Goal: Transaction & Acquisition: Purchase product/service

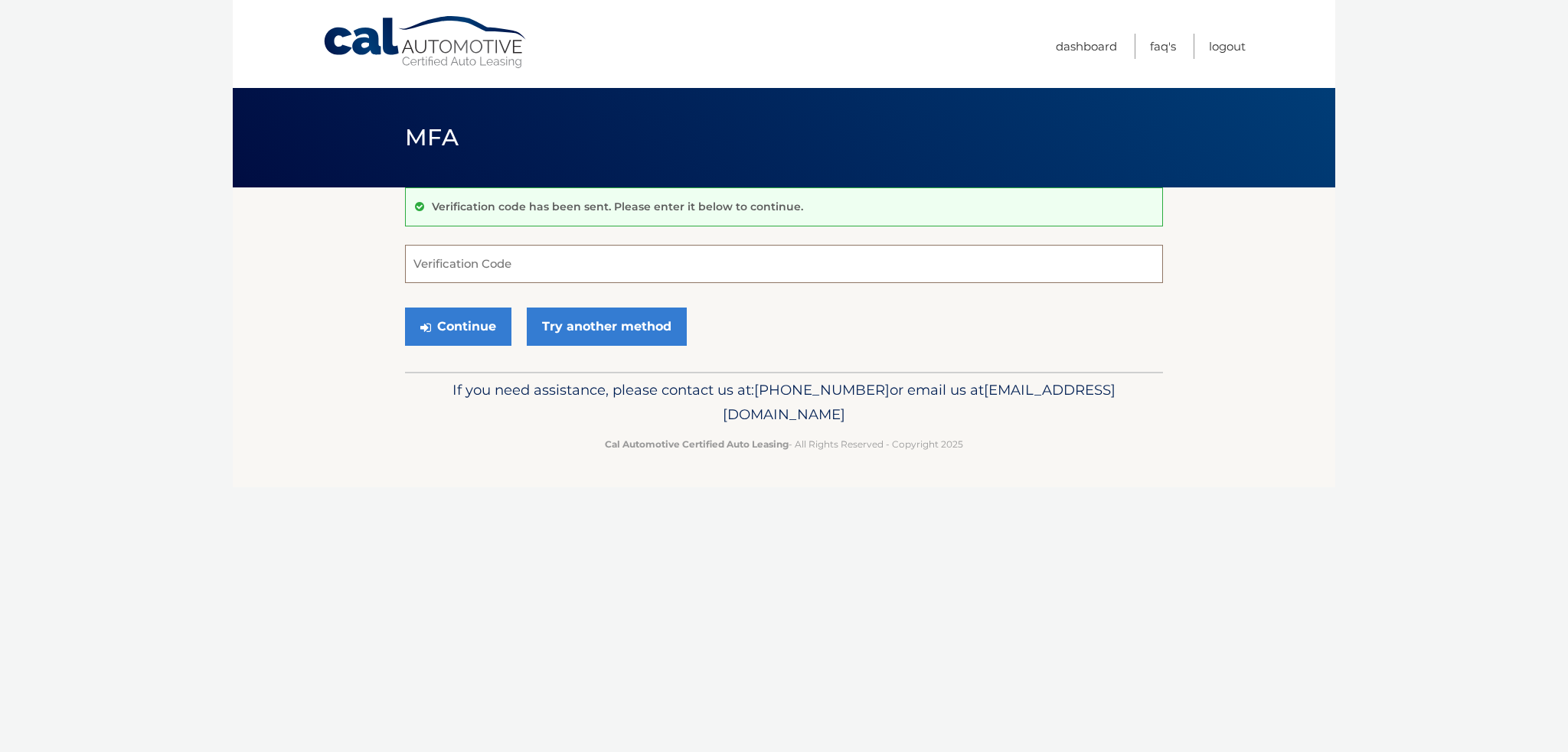
drag, startPoint x: 482, startPoint y: 269, endPoint x: 301, endPoint y: 296, distance: 183.0
click at [481, 269] on input "Verification Code" at bounding box center [784, 263] width 758 height 38
type input "730811"
click at [439, 327] on button "Continue" at bounding box center [458, 326] width 106 height 38
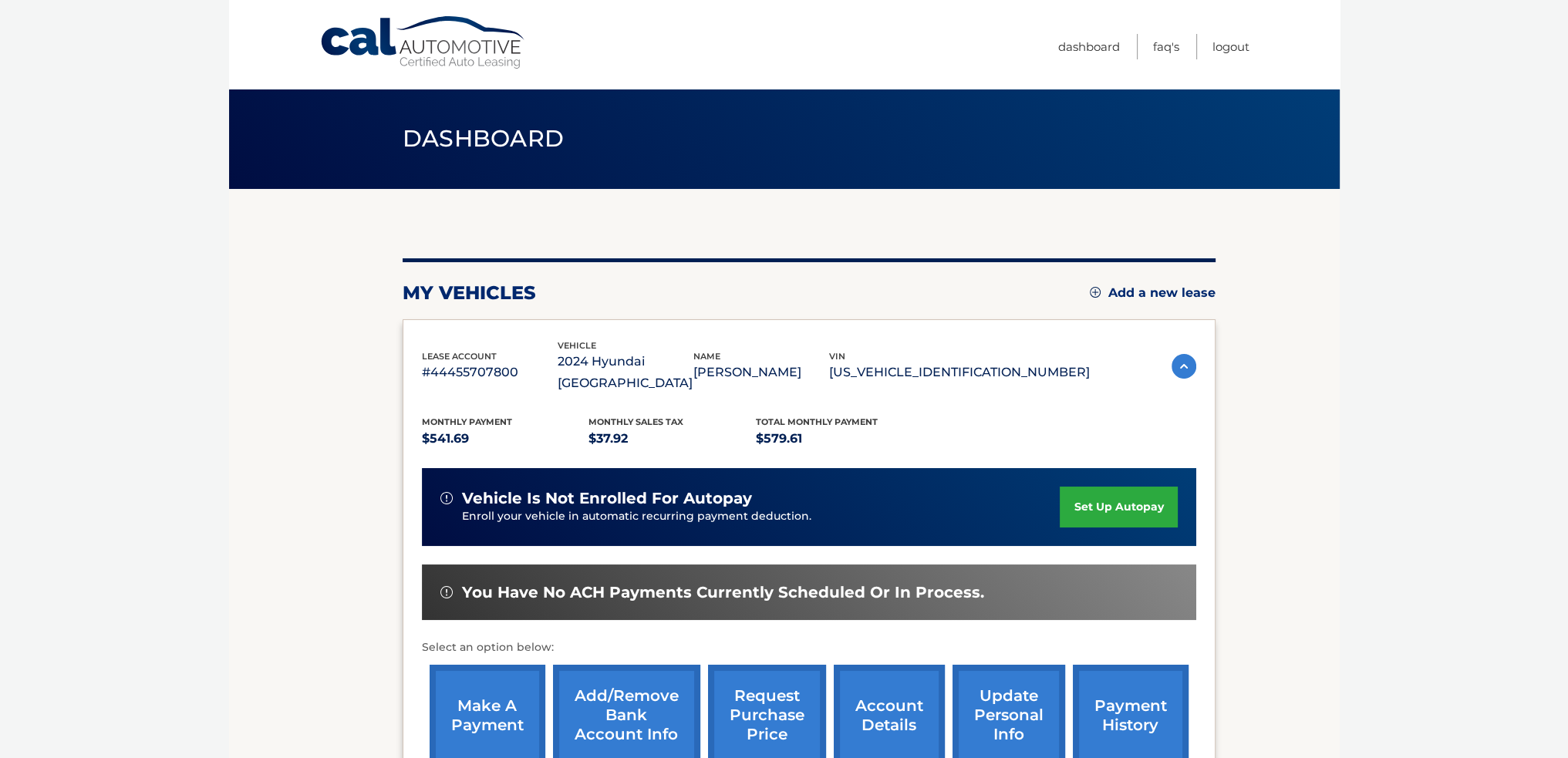
click at [477, 697] on link "make a payment" at bounding box center [487, 715] width 115 height 101
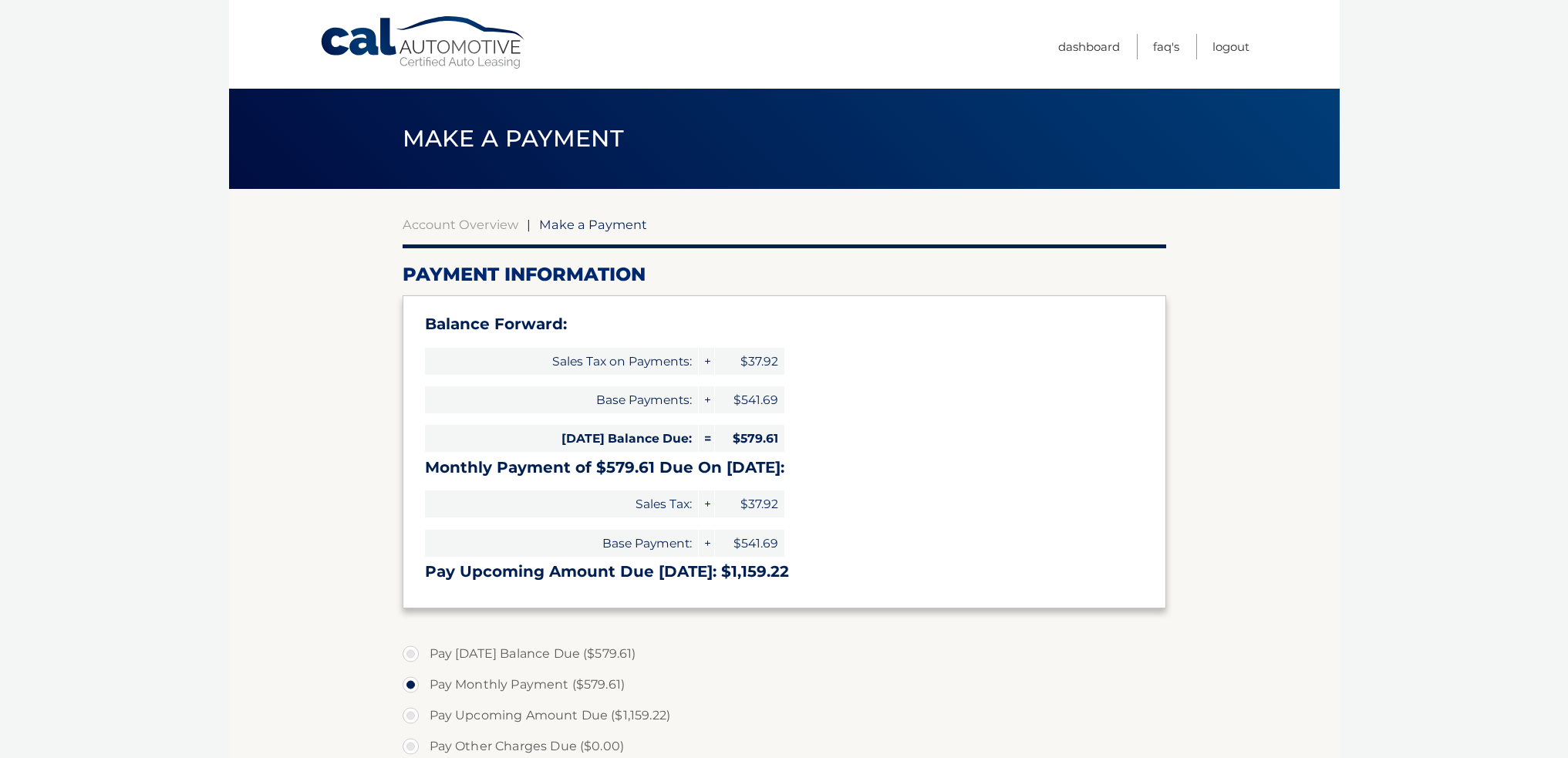
select select "MmZlYzVhZTktMGIzYi00YzIwLWFhOGQtNDUxODI1OTAyZTY4"
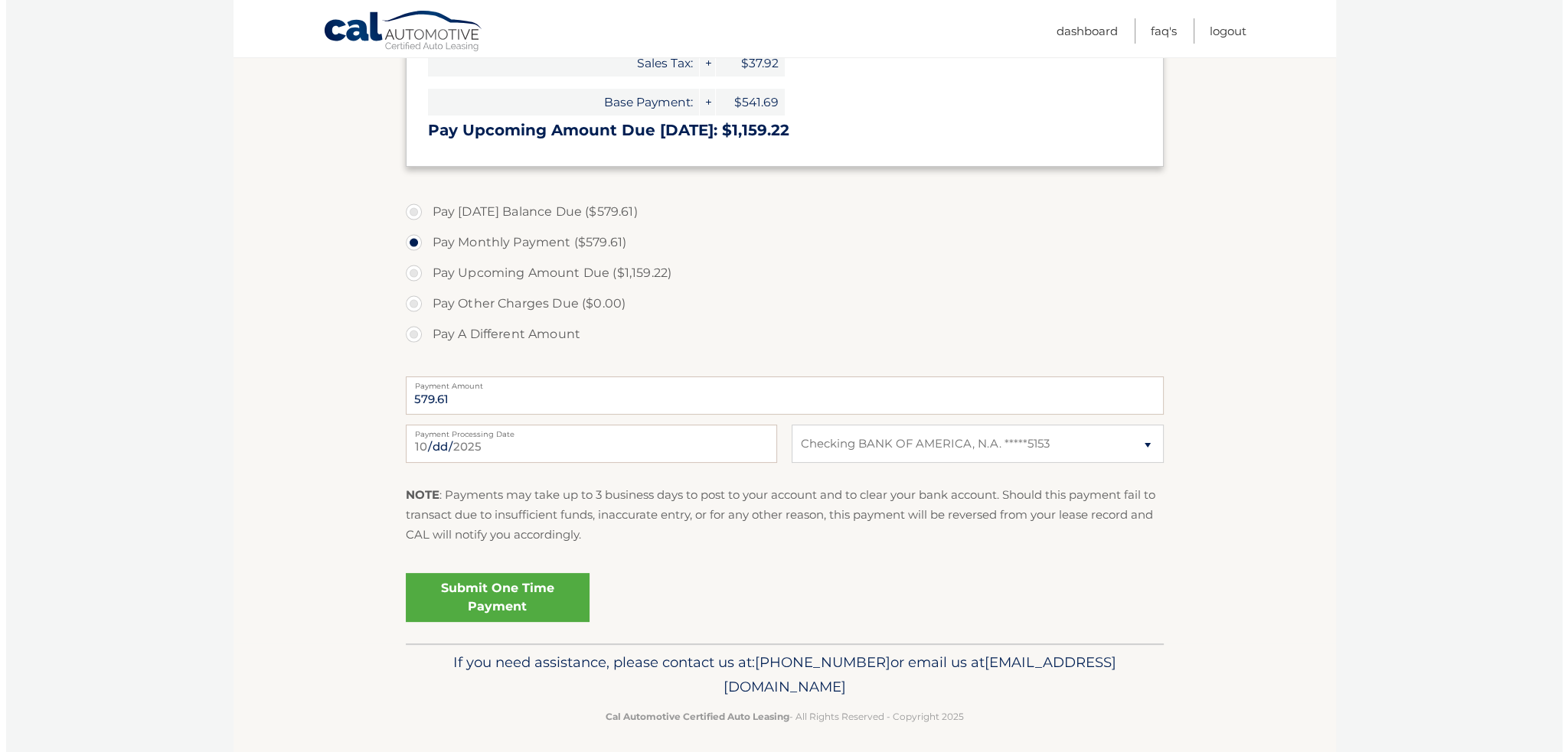
scroll to position [444, 0]
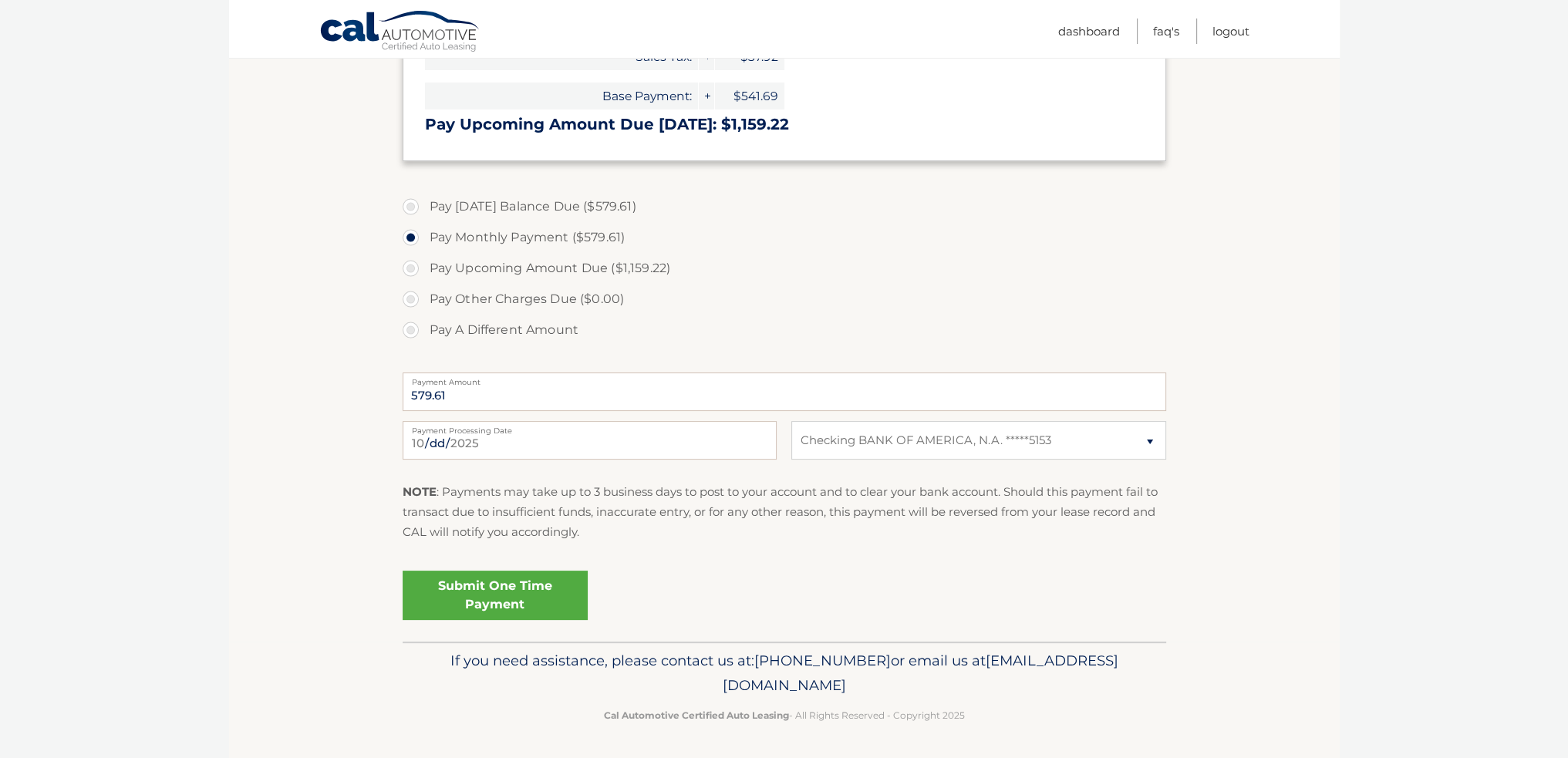
click at [497, 598] on link "Submit One Time Payment" at bounding box center [495, 595] width 185 height 49
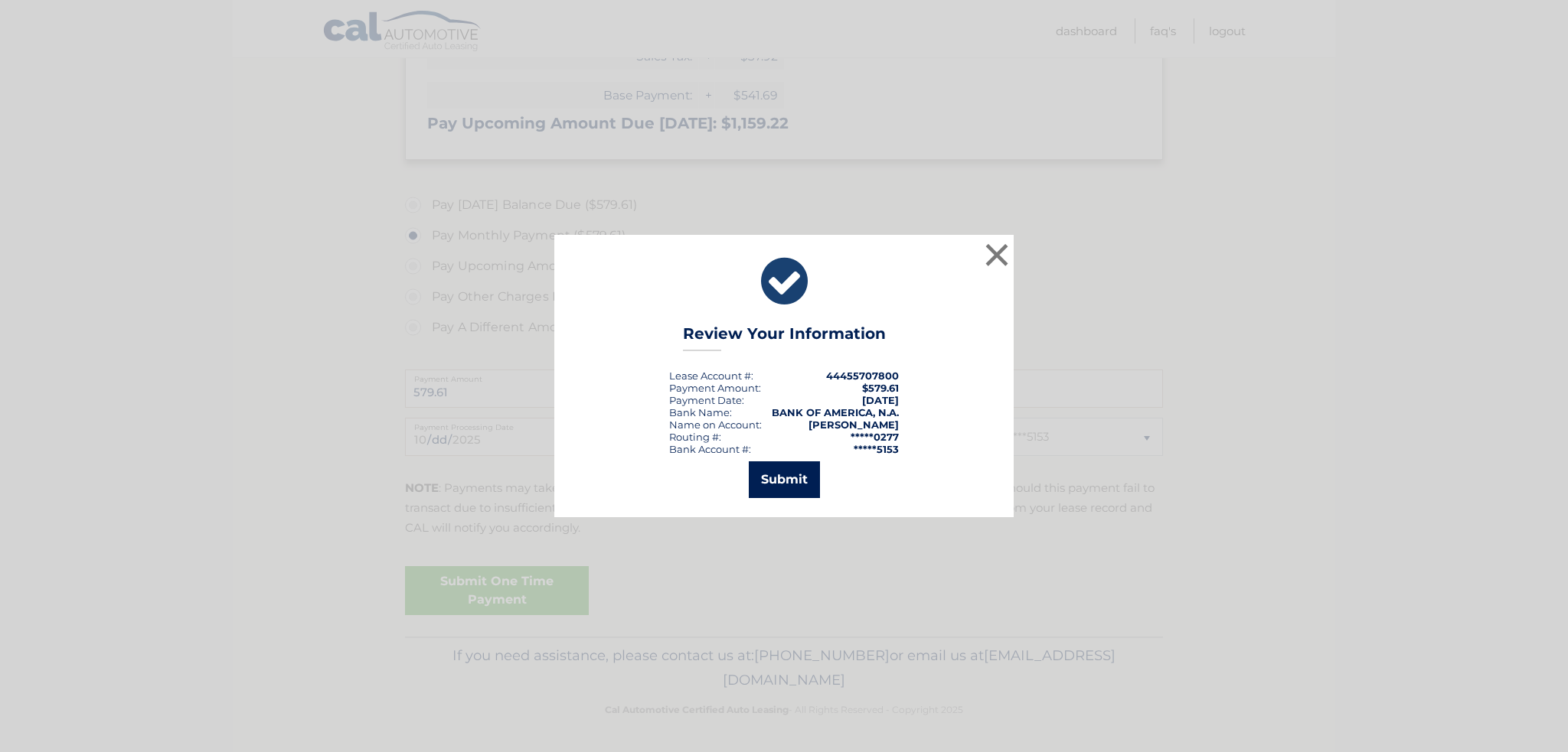
click at [765, 476] on button "Submit" at bounding box center [784, 480] width 71 height 37
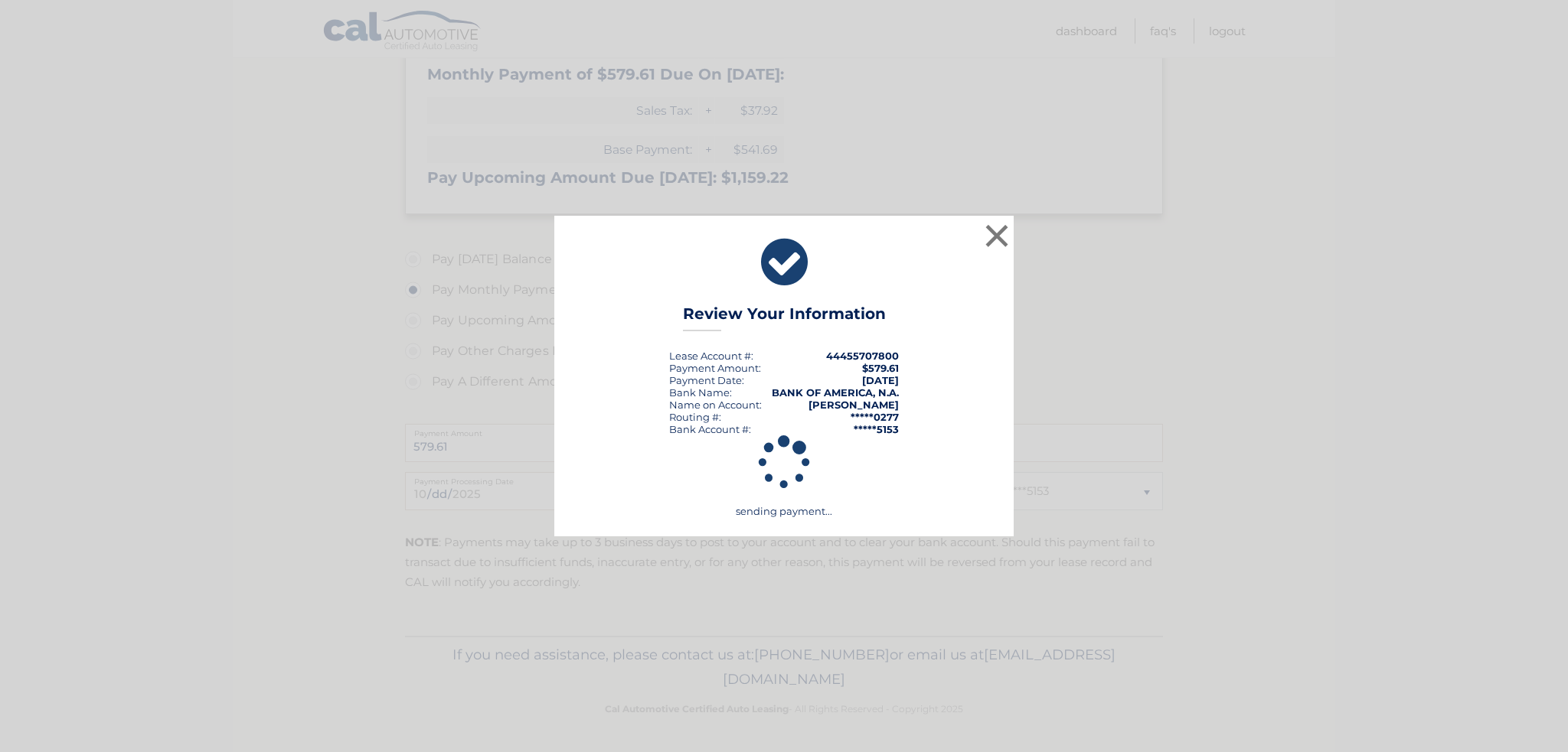
scroll to position [388, 0]
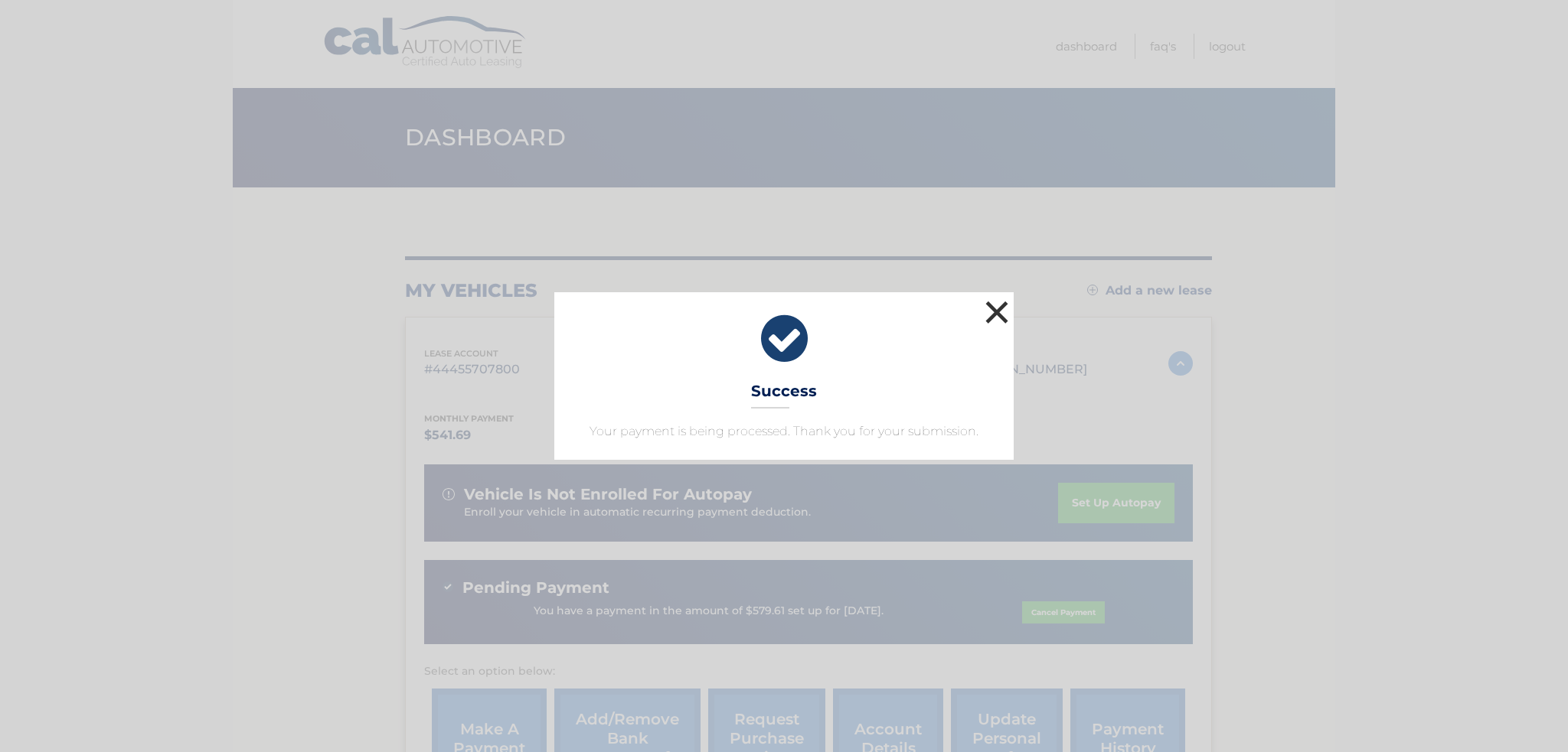
click at [999, 312] on button "×" at bounding box center [996, 312] width 30 height 30
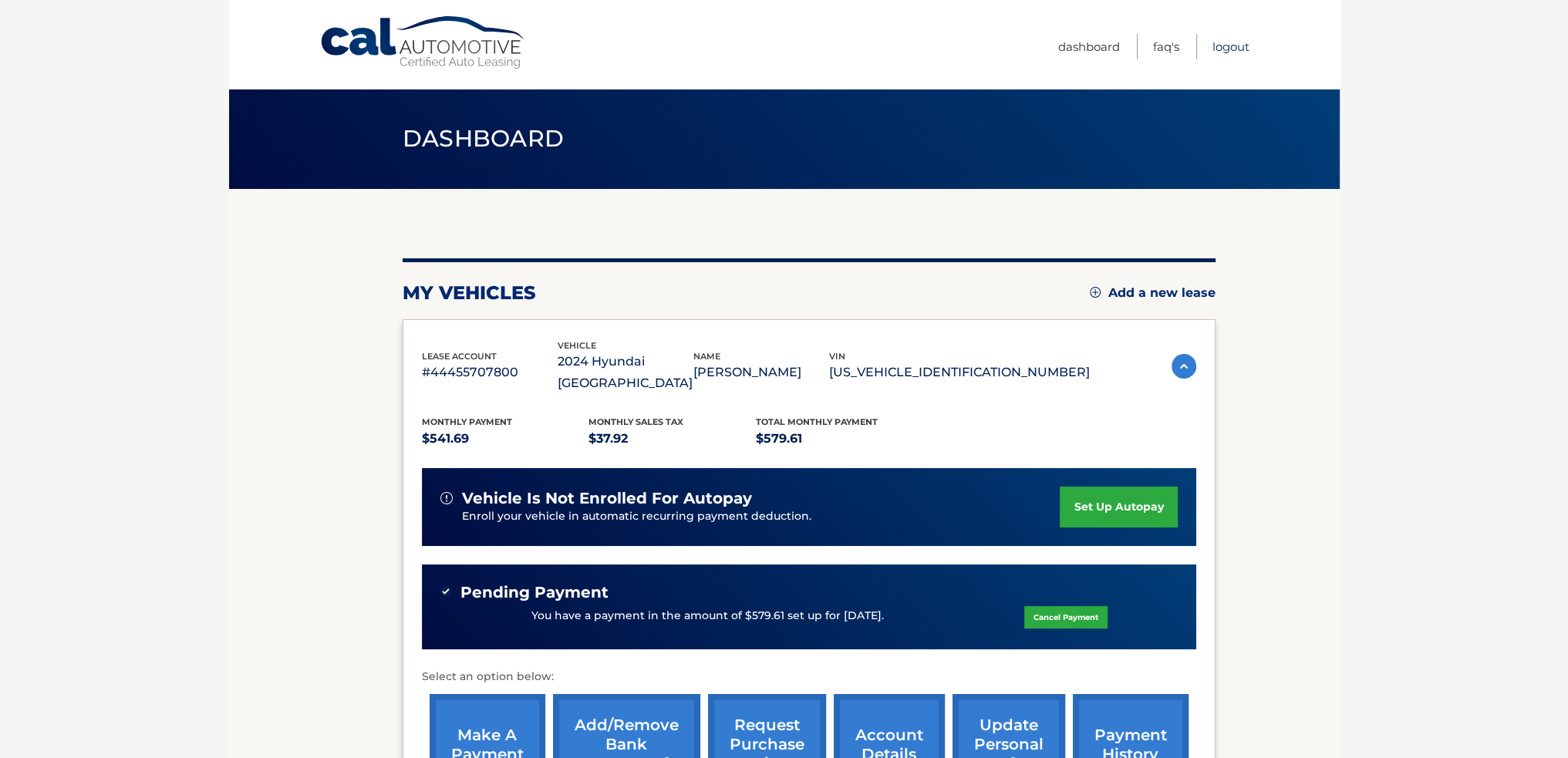
click at [1229, 43] on link "Logout" at bounding box center [1231, 46] width 37 height 25
